Goal: Task Accomplishment & Management: Use online tool/utility

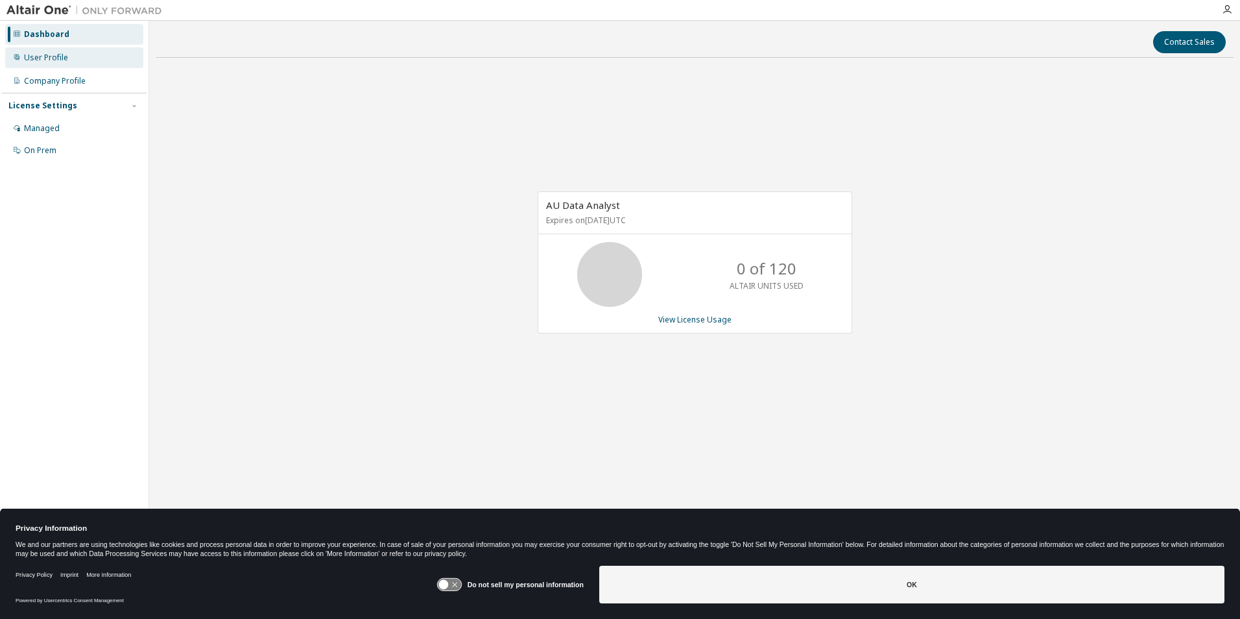
click at [64, 58] on div "User Profile" at bounding box center [46, 58] width 44 height 10
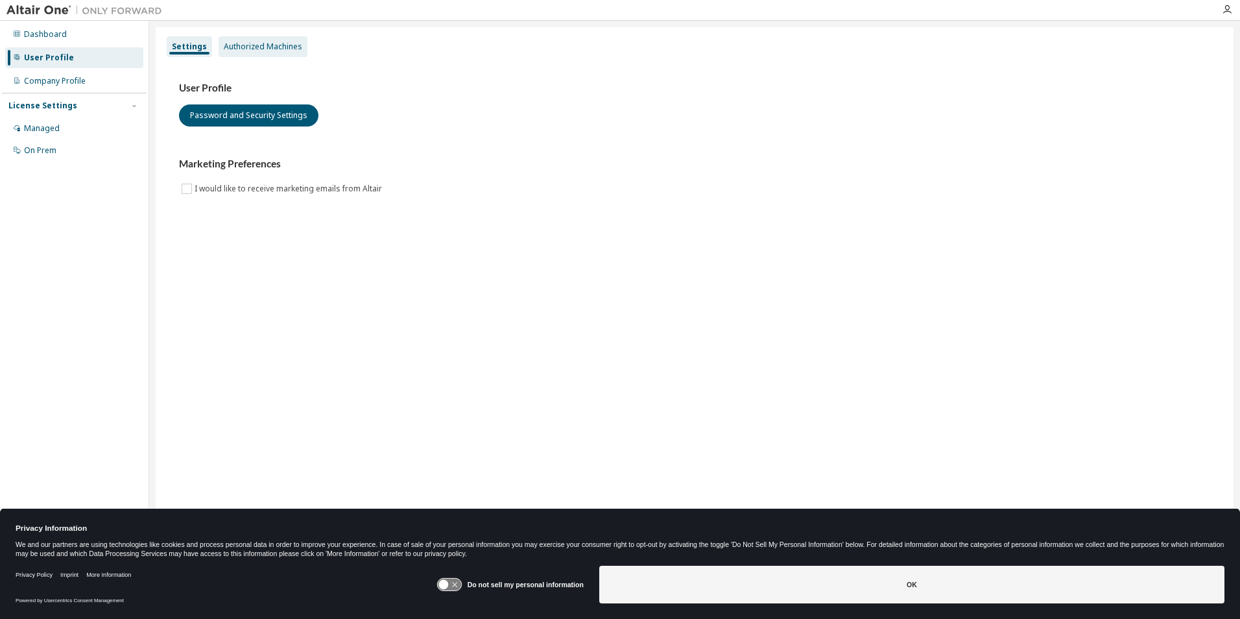
click at [279, 51] on div "Authorized Machines" at bounding box center [263, 46] width 78 height 10
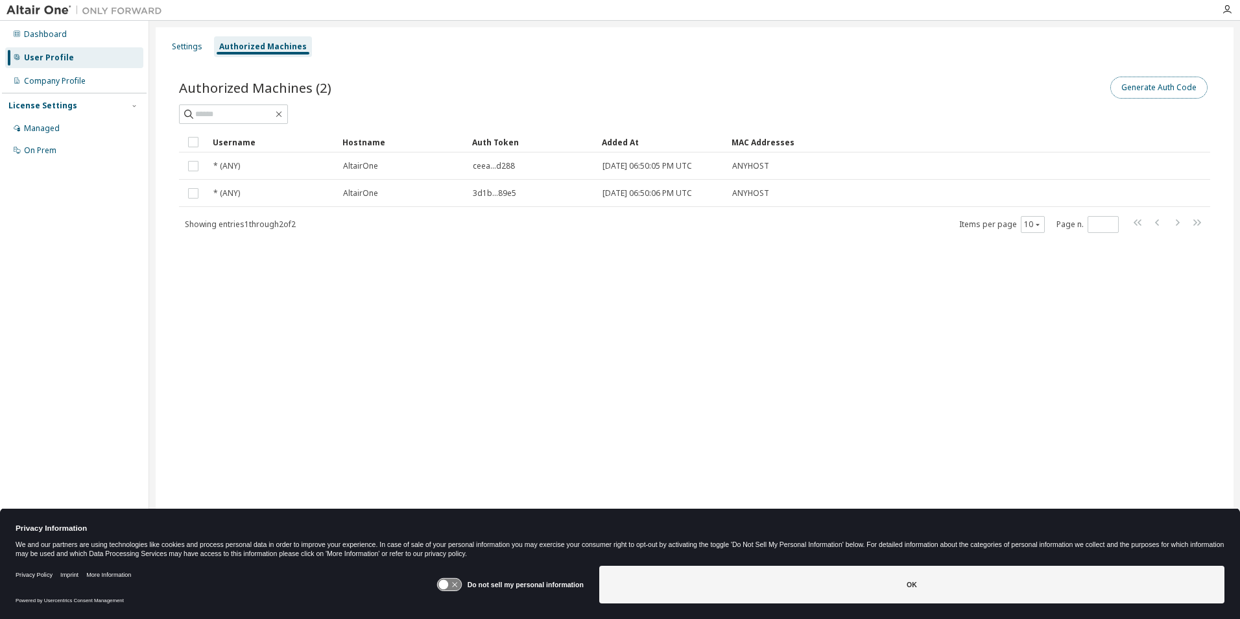
click at [1133, 93] on button "Generate Auth Code" at bounding box center [1158, 88] width 97 height 22
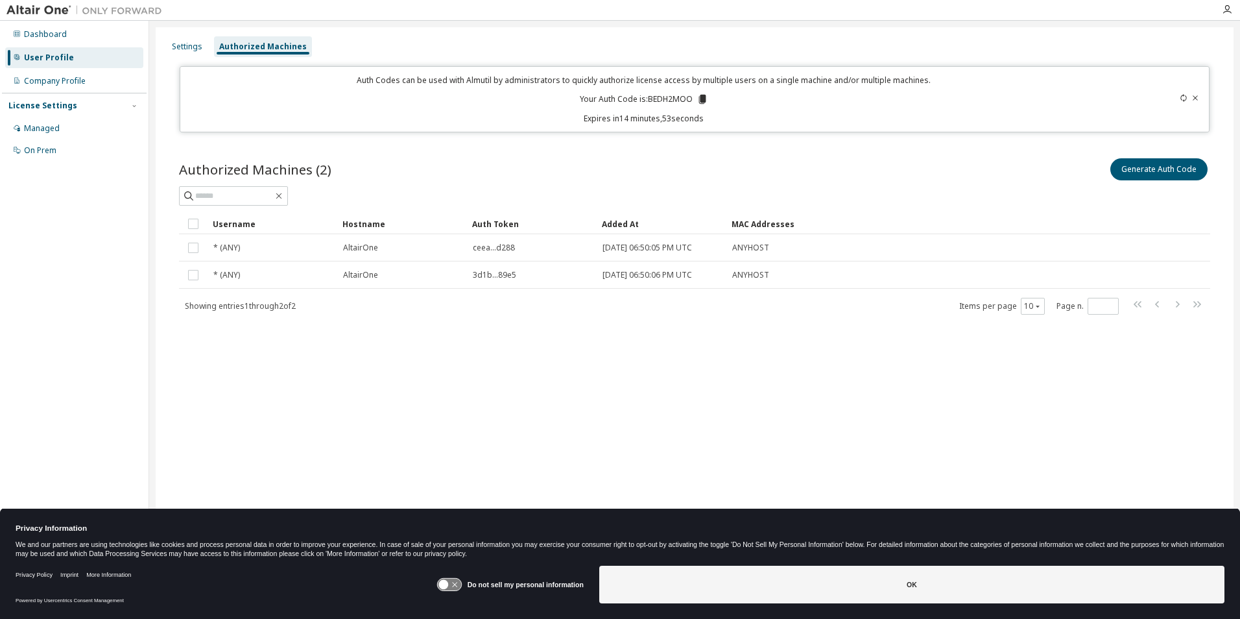
click at [666, 97] on p "Your Auth Code is: BEDH2MOO" at bounding box center [644, 99] width 128 height 12
copy p "BEDH2MOO"
